Goal: Task Accomplishment & Management: Manage account settings

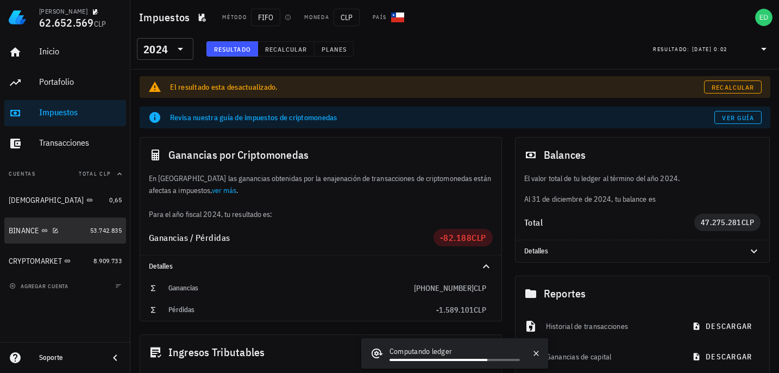
click at [48, 237] on div "BINANCE" at bounding box center [47, 230] width 77 height 23
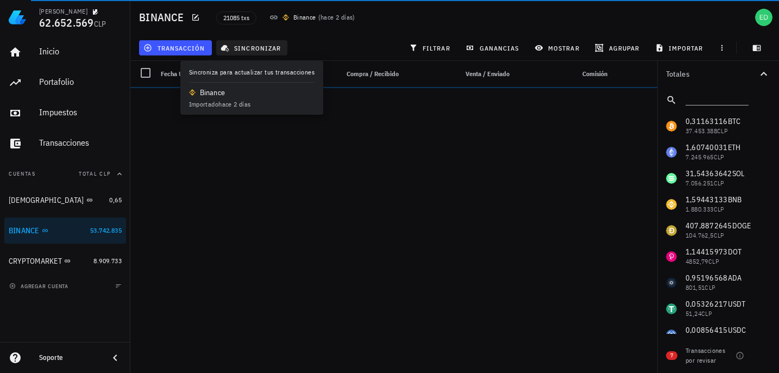
click at [261, 46] on span "sincronizar" at bounding box center [252, 47] width 58 height 9
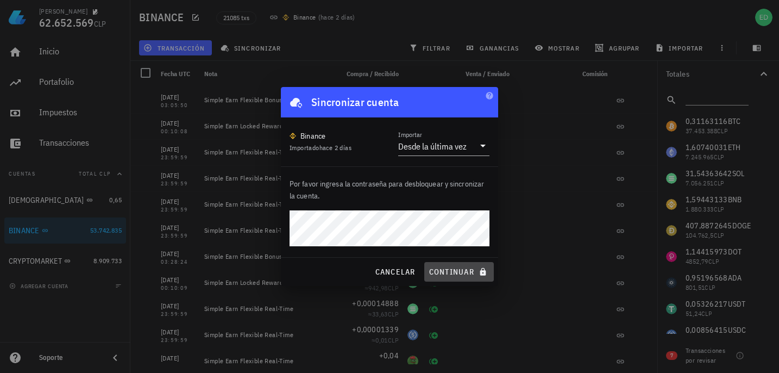
click at [455, 273] on span "continuar" at bounding box center [459, 272] width 61 height 10
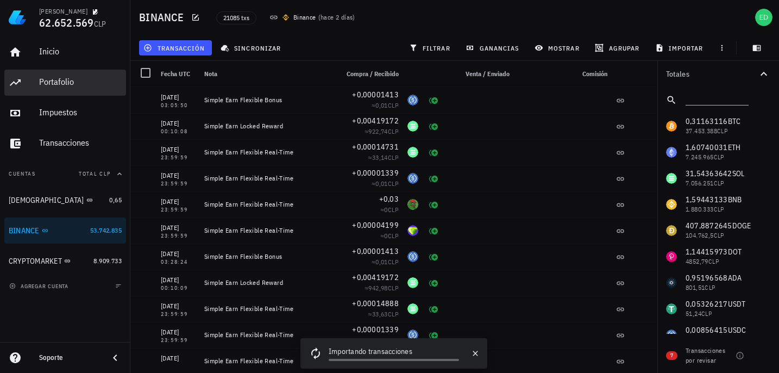
click at [60, 85] on div "Portafolio" at bounding box center [80, 82] width 83 height 10
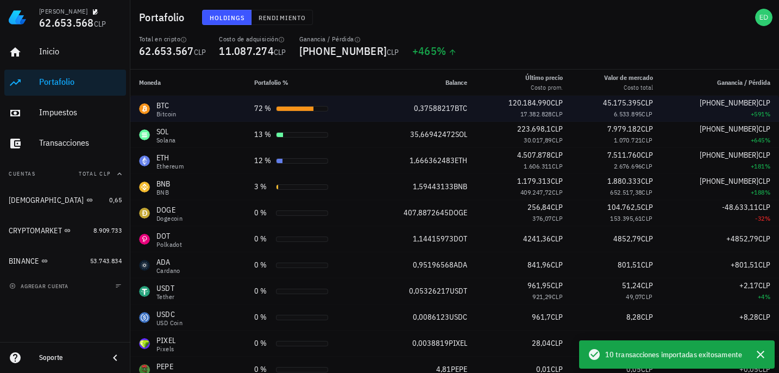
click at [163, 116] on div "Bitcoin" at bounding box center [166, 114] width 20 height 7
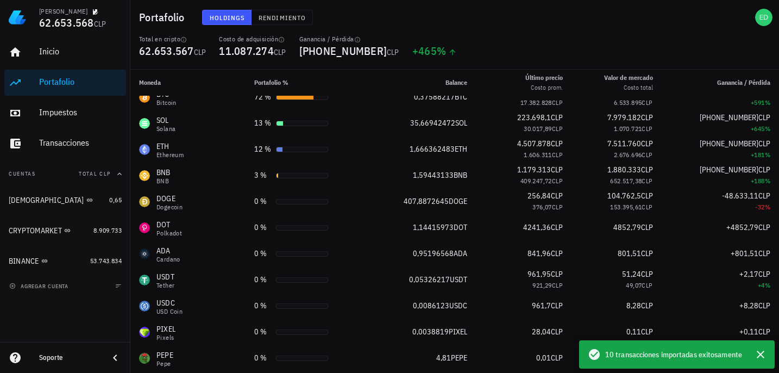
scroll to position [14, 0]
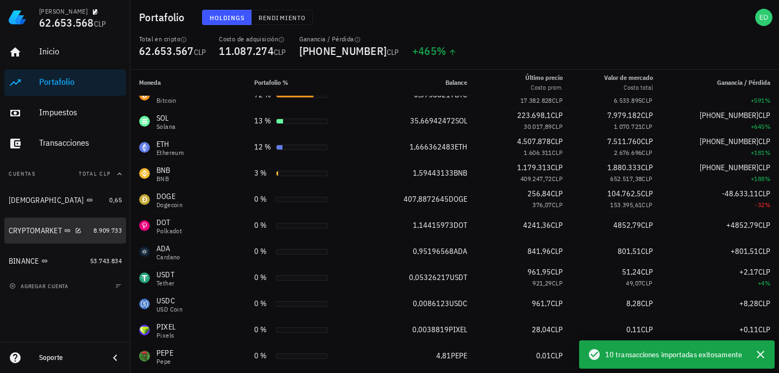
click at [42, 233] on div "CRYPTOMARKET" at bounding box center [35, 230] width 53 height 9
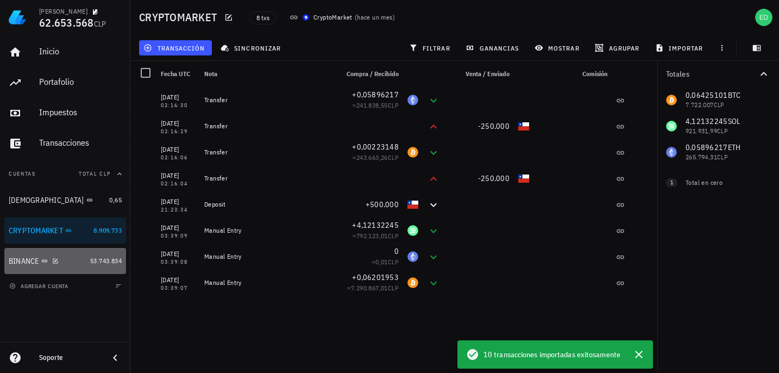
click at [50, 263] on div at bounding box center [53, 260] width 11 height 9
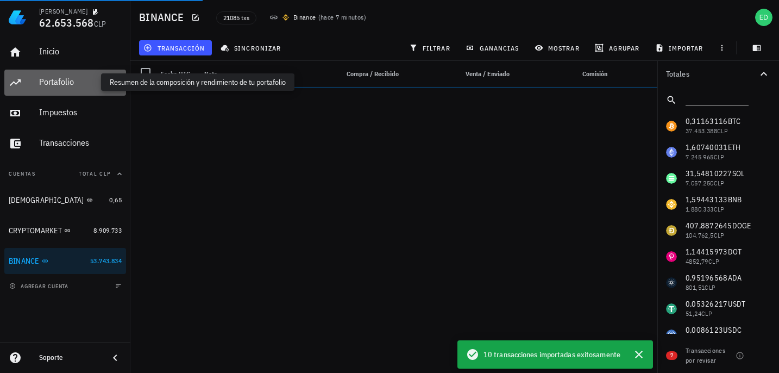
click at [74, 84] on div "Portafolio" at bounding box center [80, 82] width 83 height 10
